Goal: Task Accomplishment & Management: Manage account settings

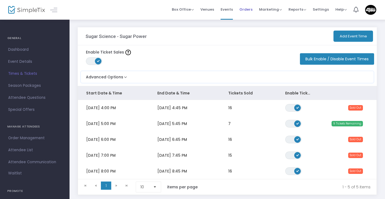
click at [247, 9] on span "Orders" at bounding box center [246, 9] width 13 height 14
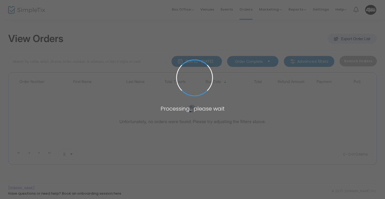
click at [231, 10] on span at bounding box center [192, 99] width 385 height 199
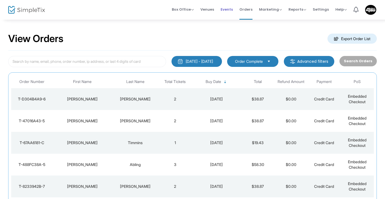
click at [231, 10] on span "Events" at bounding box center [227, 9] width 12 height 14
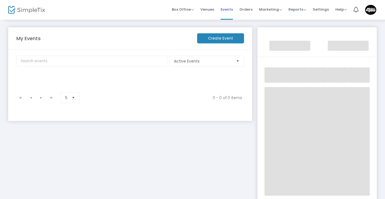
click at [227, 8] on span "Events" at bounding box center [227, 9] width 12 height 14
click at [368, 12] on img at bounding box center [370, 10] width 11 height 10
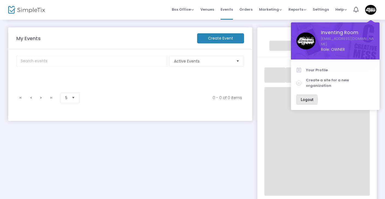
click at [300, 95] on button "Logout" at bounding box center [307, 100] width 21 height 10
